Goal: Use online tool/utility: Utilize a website feature to perform a specific function

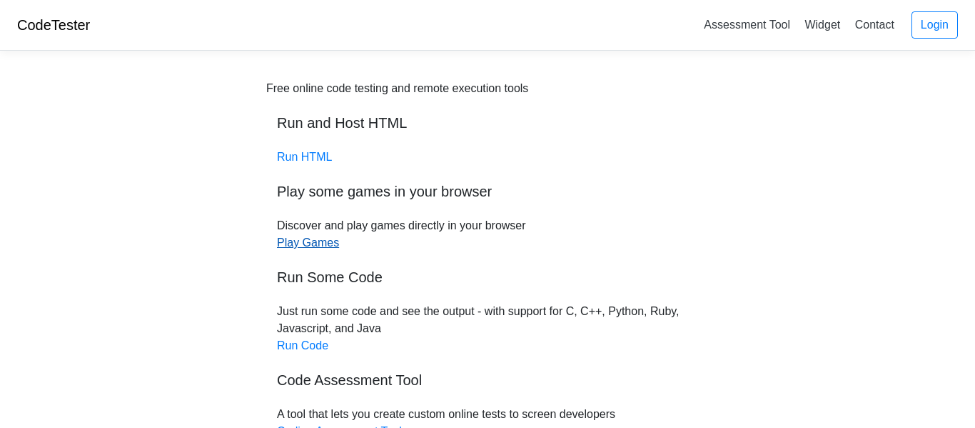
click at [304, 241] on link "Play Games" at bounding box center [308, 242] width 62 height 12
click at [307, 166] on div "Free online code testing and remote execution tools Run and Host HTML Run HTML …" at bounding box center [487, 302] width 443 height 445
click at [310, 154] on link "Run HTML" at bounding box center [304, 157] width 55 height 12
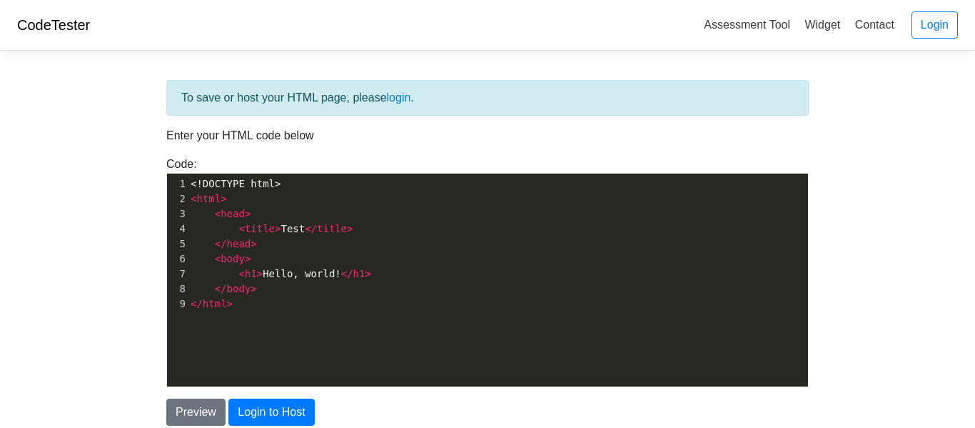
scroll to position [5, 0]
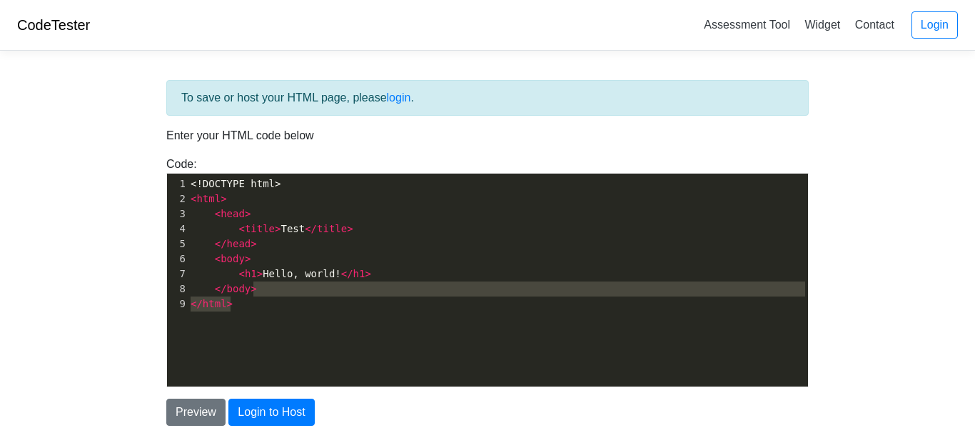
type textarea "/body> </html>"
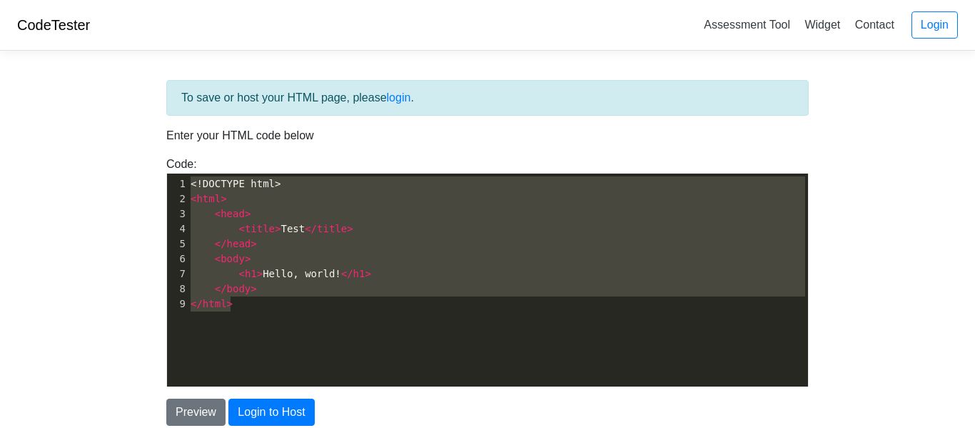
type textarea "<body> <h1>Hello, world!</h1> </body> </html>"
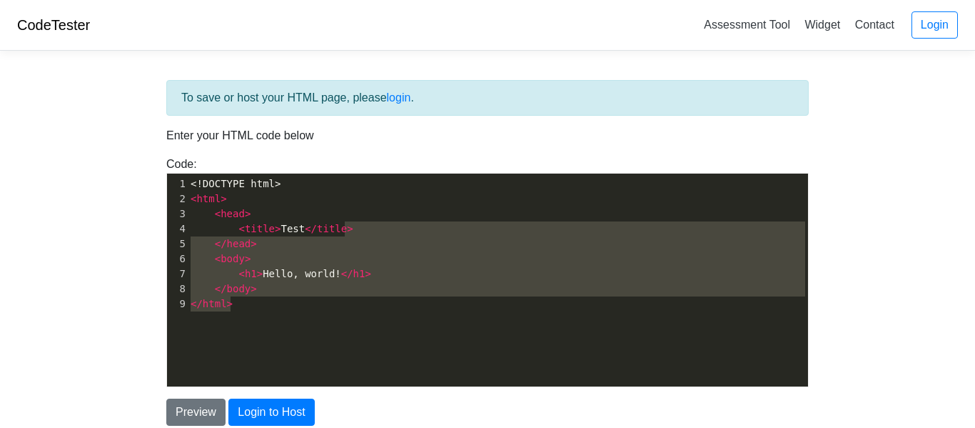
type textarea "</body> </html>"
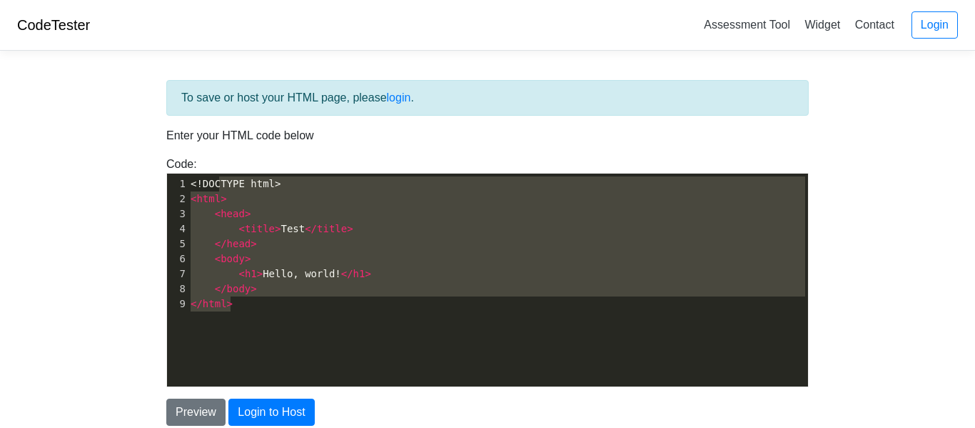
type textarea "ml>"
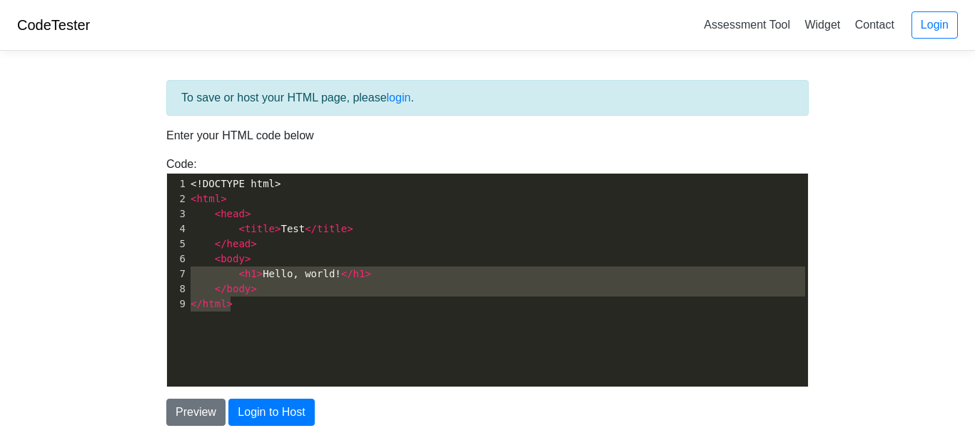
type textarea "<title>Test</title> </head> <body> <h1>Hello, world!</h1> </body> </html>"
drag, startPoint x: 544, startPoint y: 310, endPoint x: 149, endPoint y: 226, distance: 403.6
click at [148, 227] on div "To save or host your HTML page, please login . Enter your HTML code below Code:…" at bounding box center [487, 288] width 685 height 452
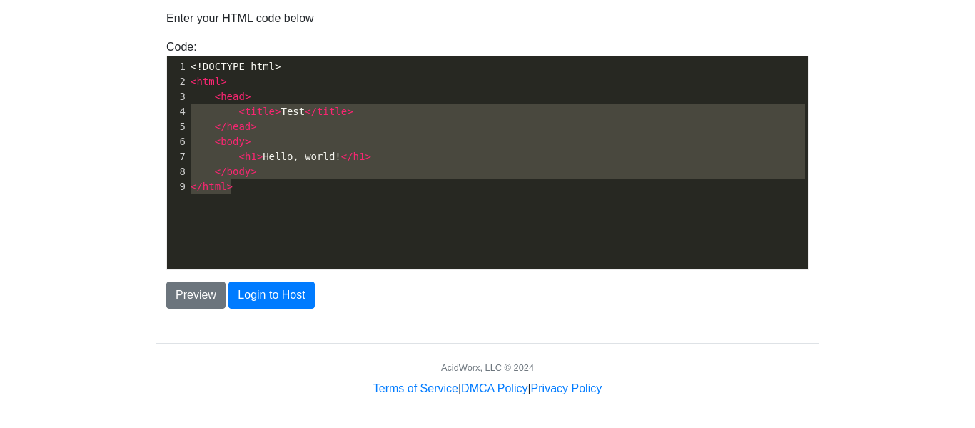
scroll to position [121, 0]
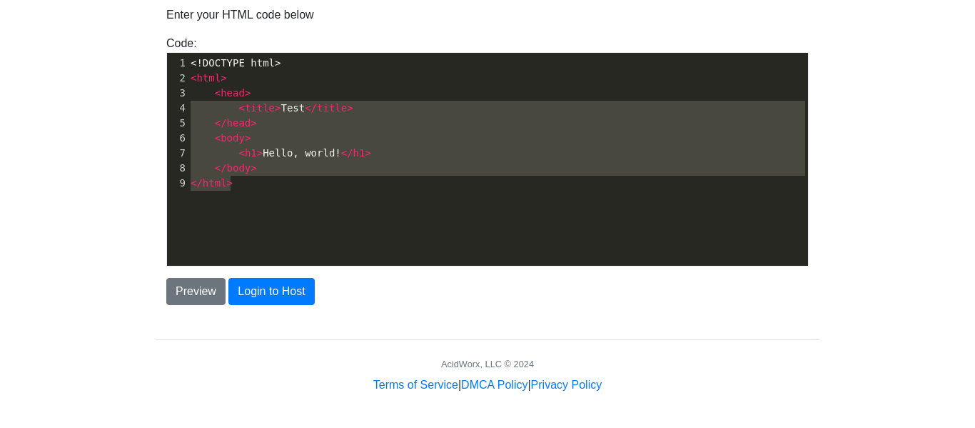
drag, startPoint x: 350, startPoint y: 193, endPoint x: 345, endPoint y: 176, distance: 17.4
click at [346, 178] on div "x 1 <!DOCTYPE html> 2 < html > 3 < head > 4 < title > Test </ title > 5 </ head…" at bounding box center [498, 123] width 620 height 141
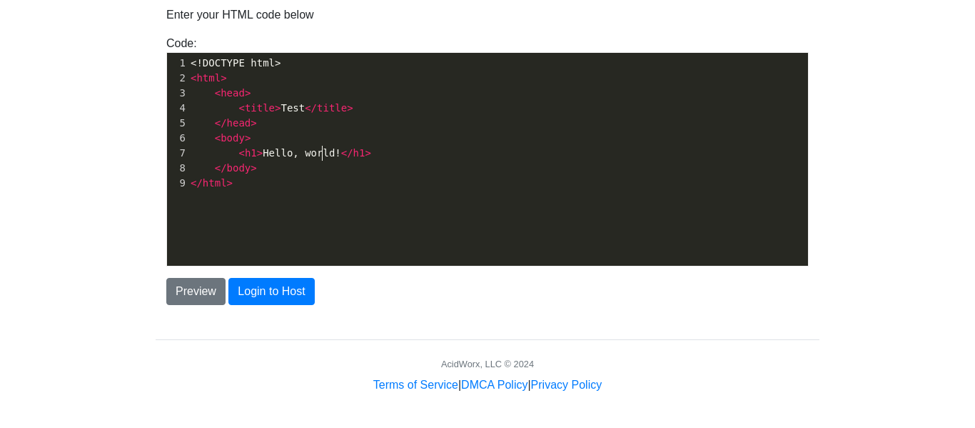
click at [321, 157] on span "< h1 > Hello, world! </ h1 >" at bounding box center [281, 152] width 181 height 11
click at [336, 163] on pre "</ body >" at bounding box center [498, 168] width 620 height 15
click at [341, 158] on span "</" at bounding box center [347, 152] width 12 height 11
type textarea "i am flowy"
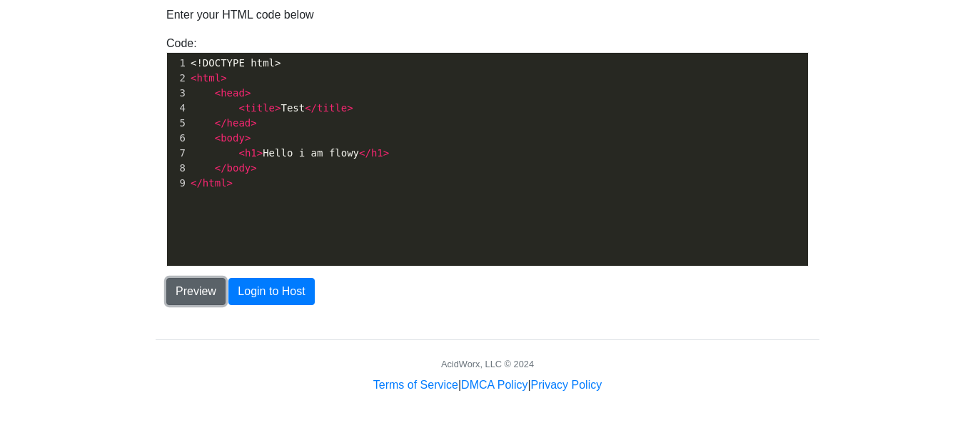
click at [196, 300] on button "Preview" at bounding box center [195, 291] width 59 height 27
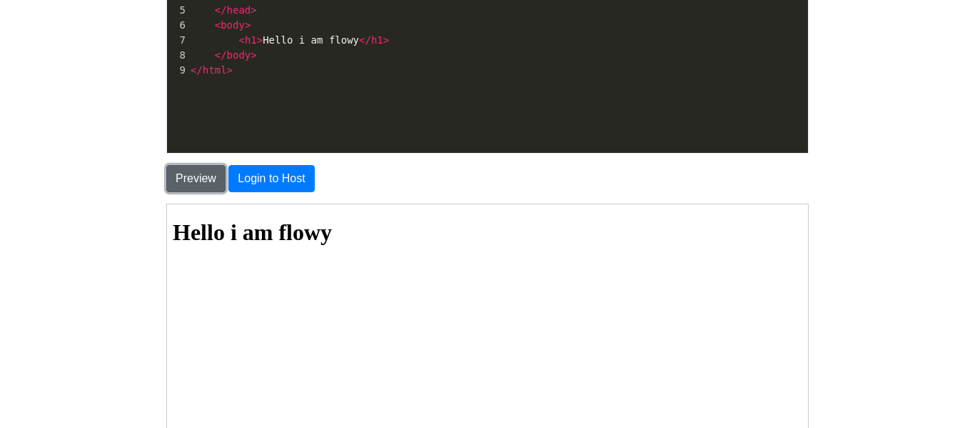
scroll to position [246, 0]
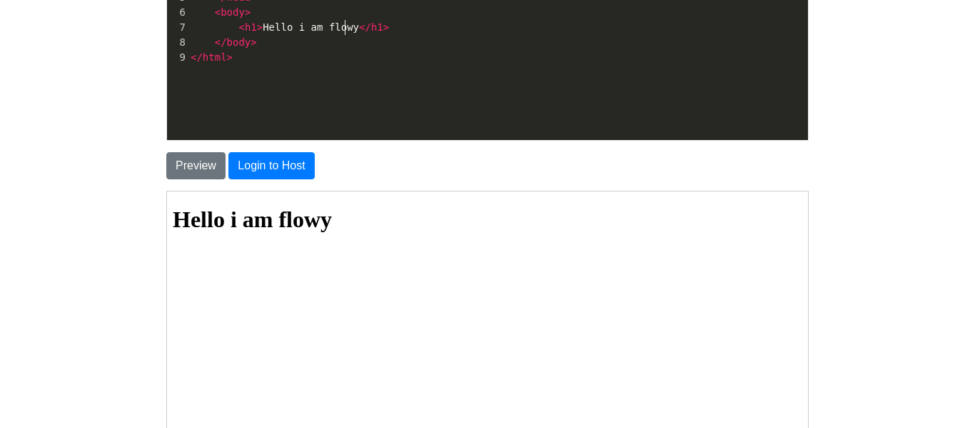
click at [346, 26] on span "< h1 > Hello i am flowy </ h1 >" at bounding box center [290, 26] width 198 height 11
click at [348, 34] on pre "< h1 > Hello i am flowy </ h1 >" at bounding box center [498, 27] width 620 height 15
type textarea "ey"
click at [182, 168] on button "Preview" at bounding box center [195, 165] width 59 height 27
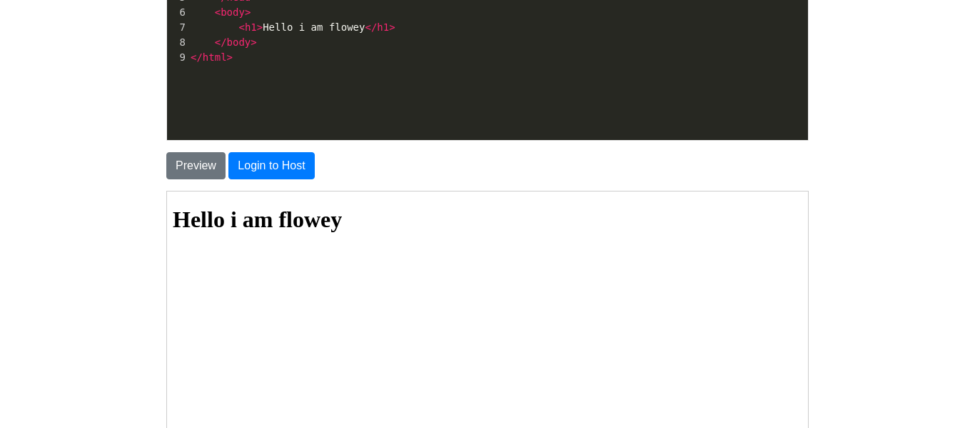
click at [365, 31] on span "</" at bounding box center [371, 26] width 12 height 11
type textarea "flowey the flower"
click at [183, 163] on button "Preview" at bounding box center [195, 165] width 59 height 27
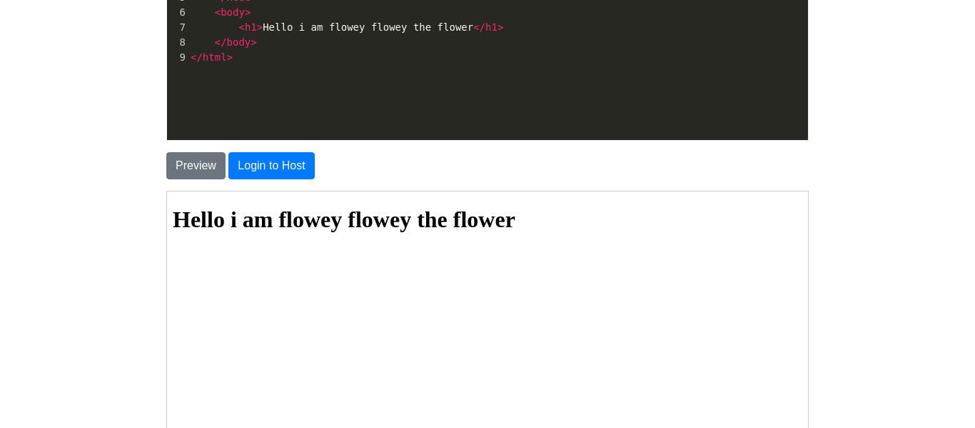
click at [460, 26] on span "< h1 > Hello i am flowey flowey the flower </ h1 >" at bounding box center [347, 26] width 313 height 11
type textarea "​"
click at [445, 70] on div "x 1 <!DOCTYPE html> 2 < html > 3 < head > 4 < title > Test </ title > 5 </ head…" at bounding box center [498, 44] width 662 height 234
click at [360, 26] on span "< h1 > Hello i am flowey flowey the flower </ h1 >" at bounding box center [347, 26] width 313 height 11
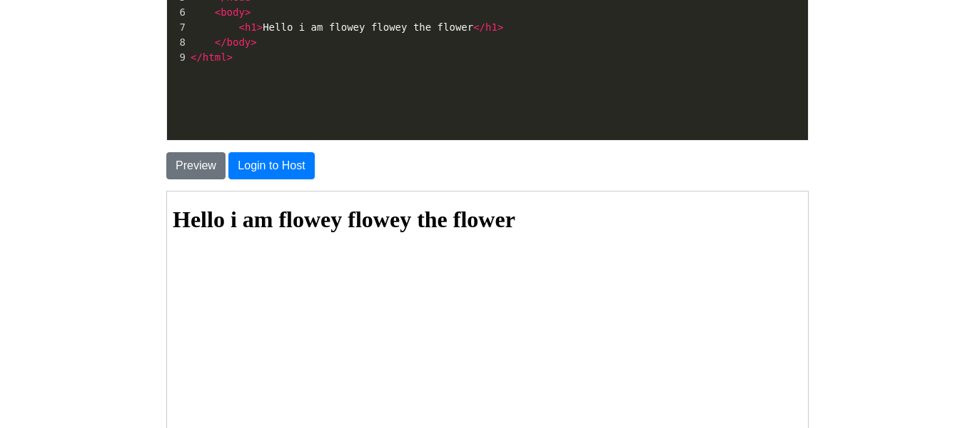
type textarea "."
type textarea ","
